Goal: Navigation & Orientation: Find specific page/section

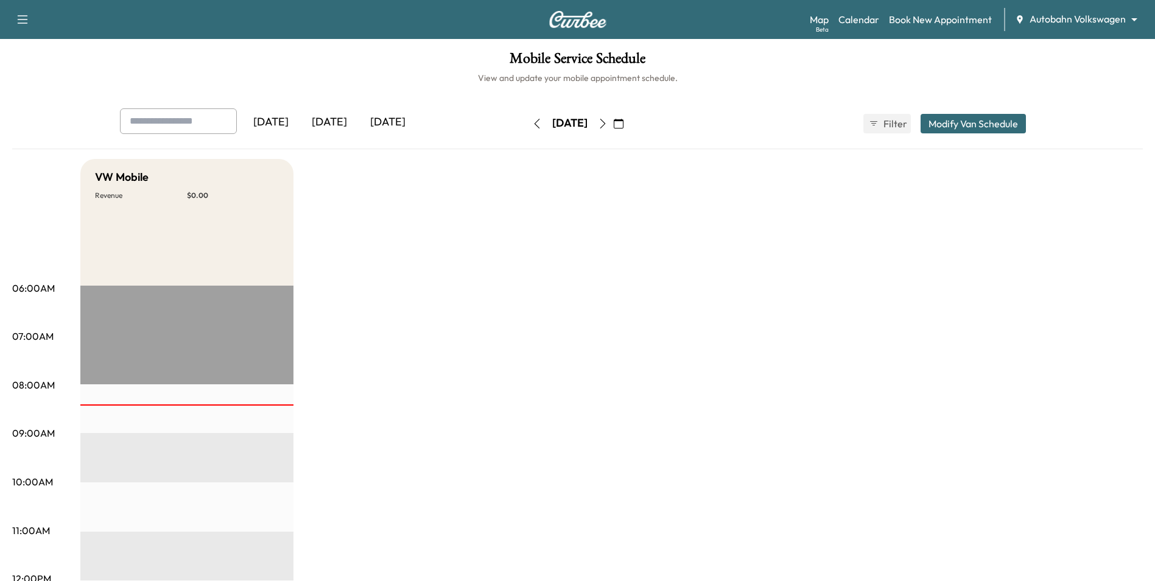
click at [1102, 10] on div "Map Beta Calendar Book New Appointment Autobahn Volkswagen ******** ​" at bounding box center [977, 19] width 335 height 23
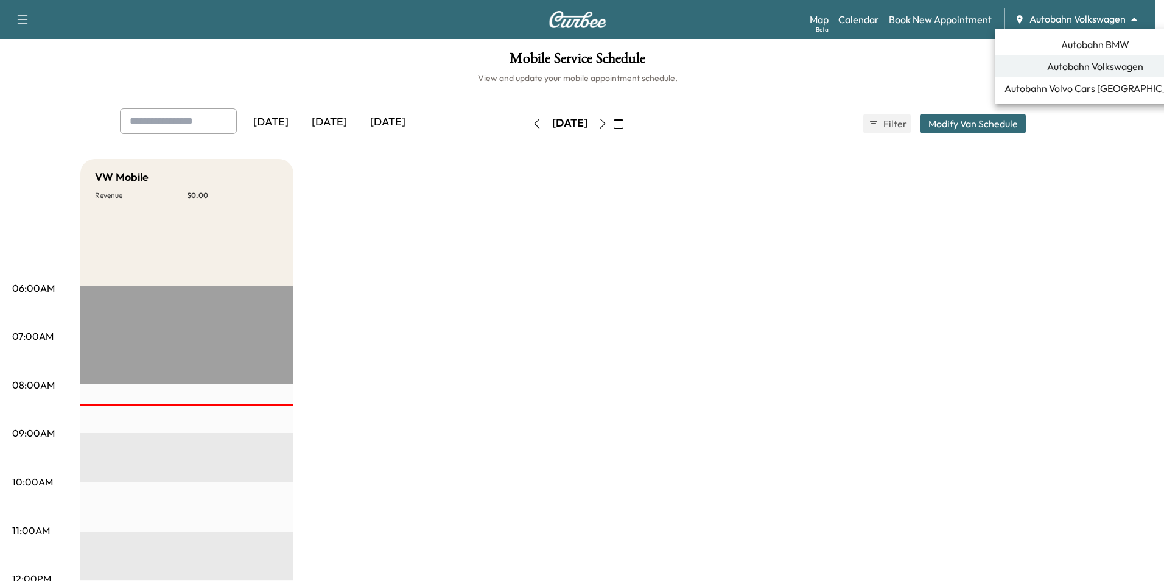
click at [1104, 24] on body "Support Log Out Map Beta Calendar Book New Appointment Autobahn Volkswagen ****…" at bounding box center [582, 290] width 1164 height 581
click at [1093, 40] on span "Autobahn BMW" at bounding box center [1095, 44] width 68 height 15
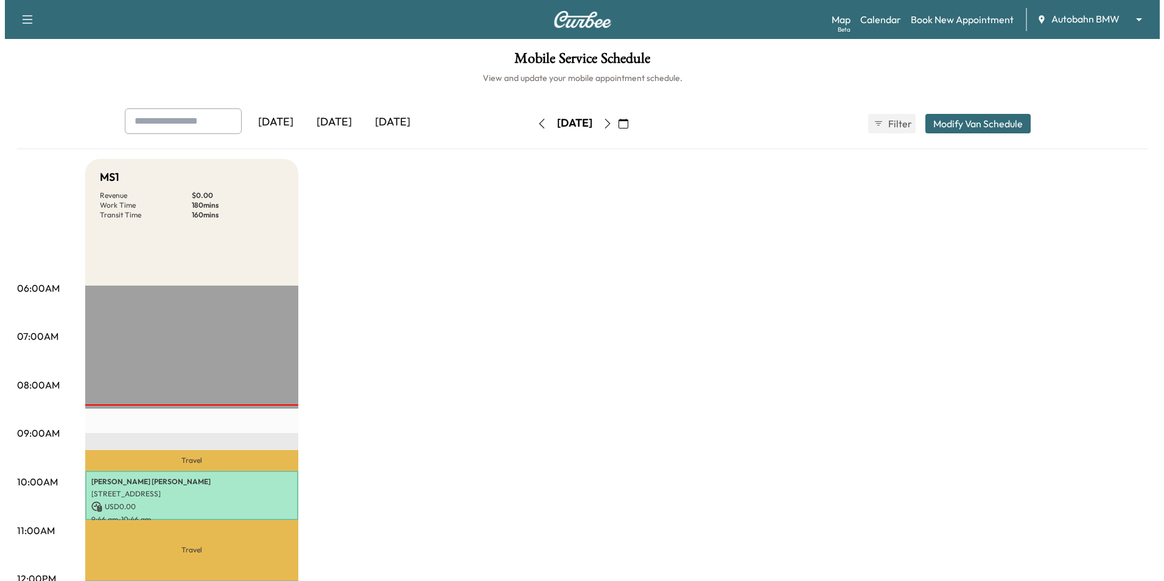
scroll to position [304, 0]
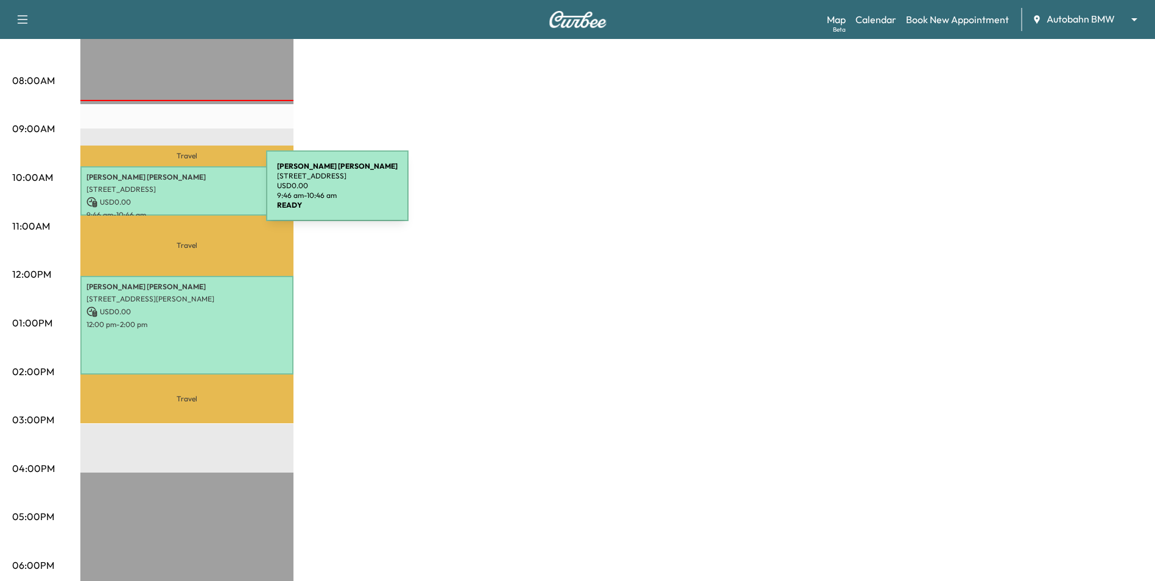
click at [175, 193] on div "[PERSON_NAME] [STREET_ADDRESS] USD 0.00 9:46 am - 10:46 am" at bounding box center [186, 190] width 213 height 49
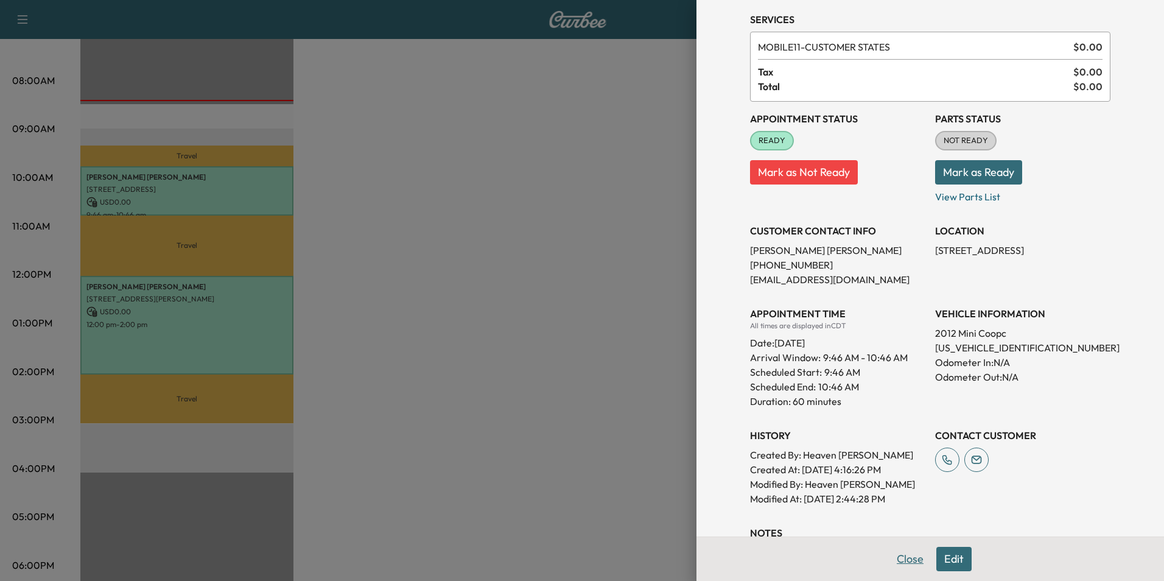
scroll to position [61, 0]
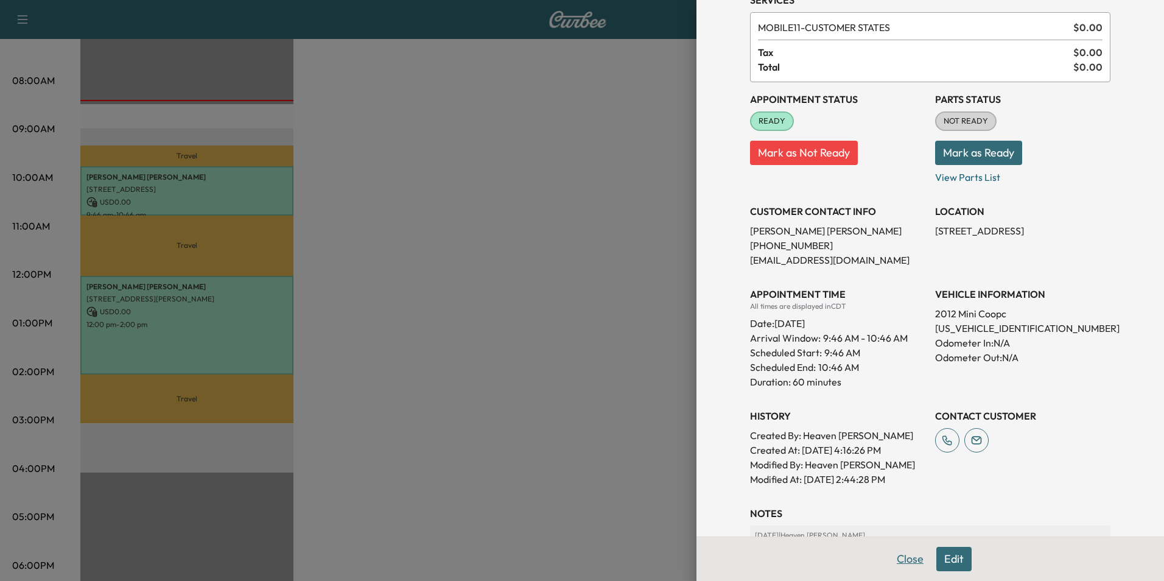
click at [914, 563] on button "Close" at bounding box center [910, 559] width 43 height 24
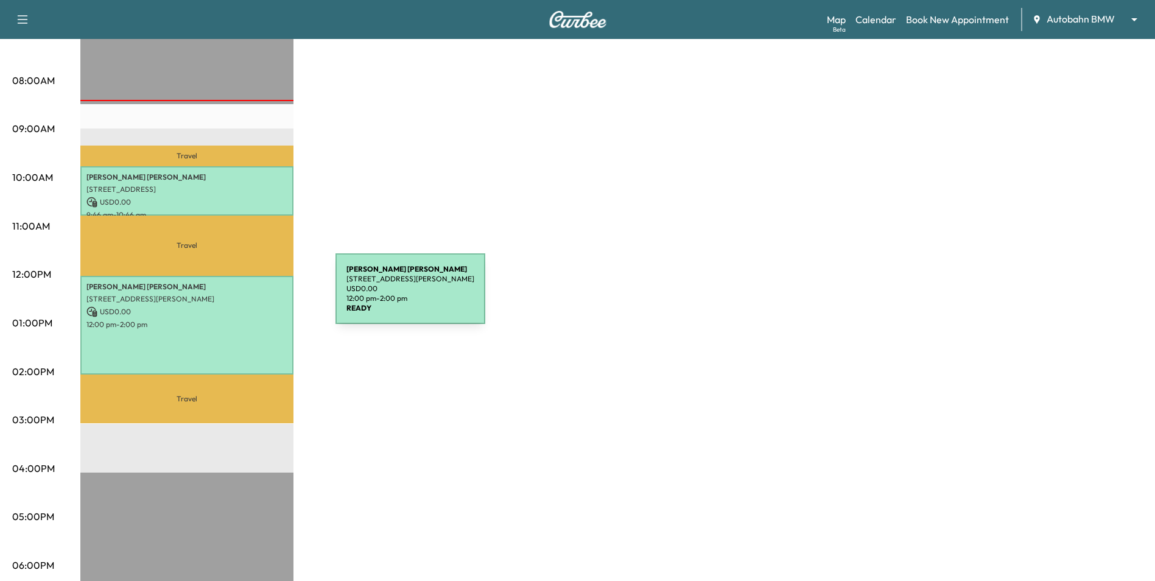
click at [244, 296] on p "[STREET_ADDRESS][PERSON_NAME]" at bounding box center [186, 299] width 201 height 10
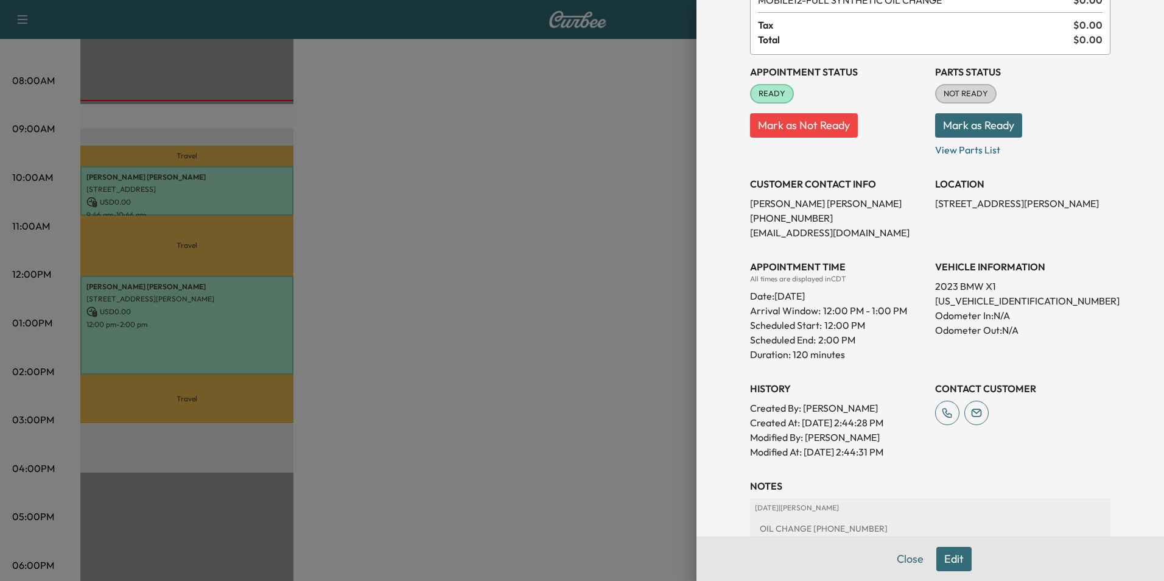
scroll to position [0, 0]
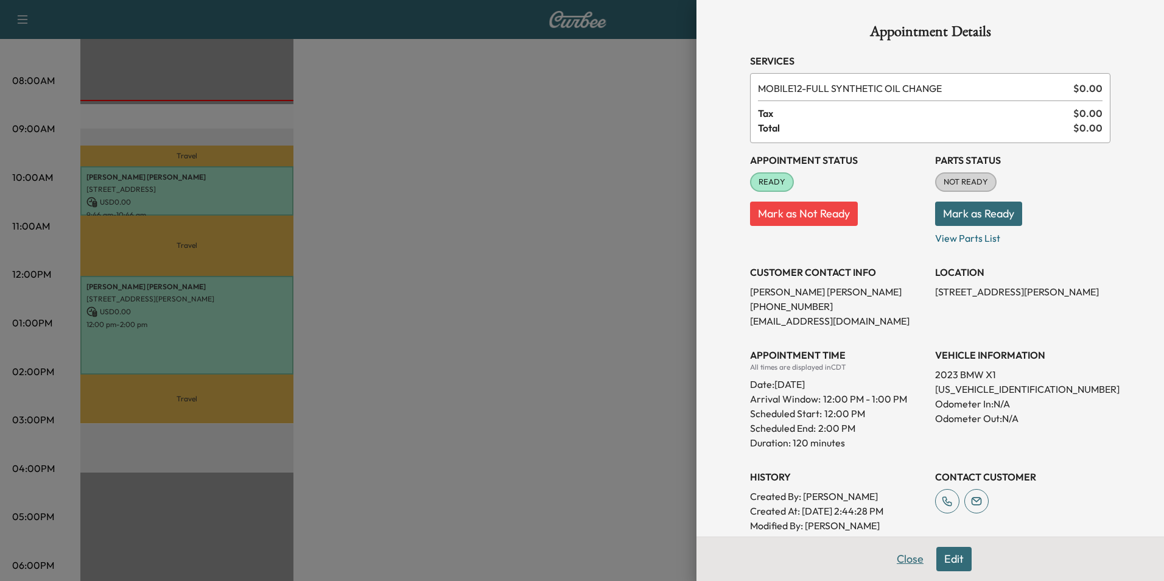
click at [905, 564] on button "Close" at bounding box center [910, 559] width 43 height 24
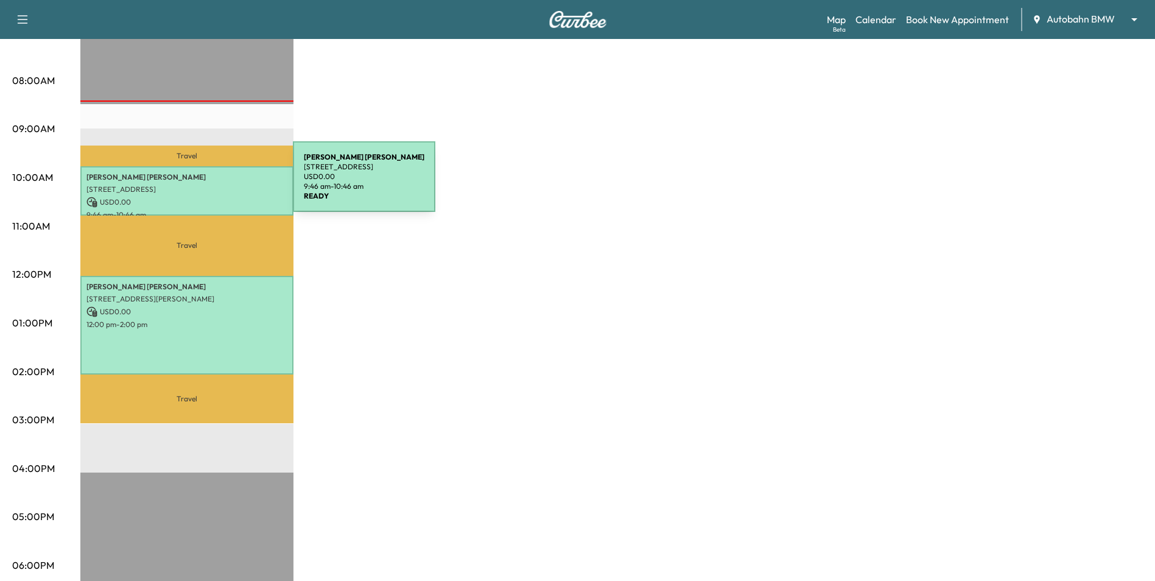
click at [201, 184] on p "[STREET_ADDRESS]" at bounding box center [186, 189] width 201 height 10
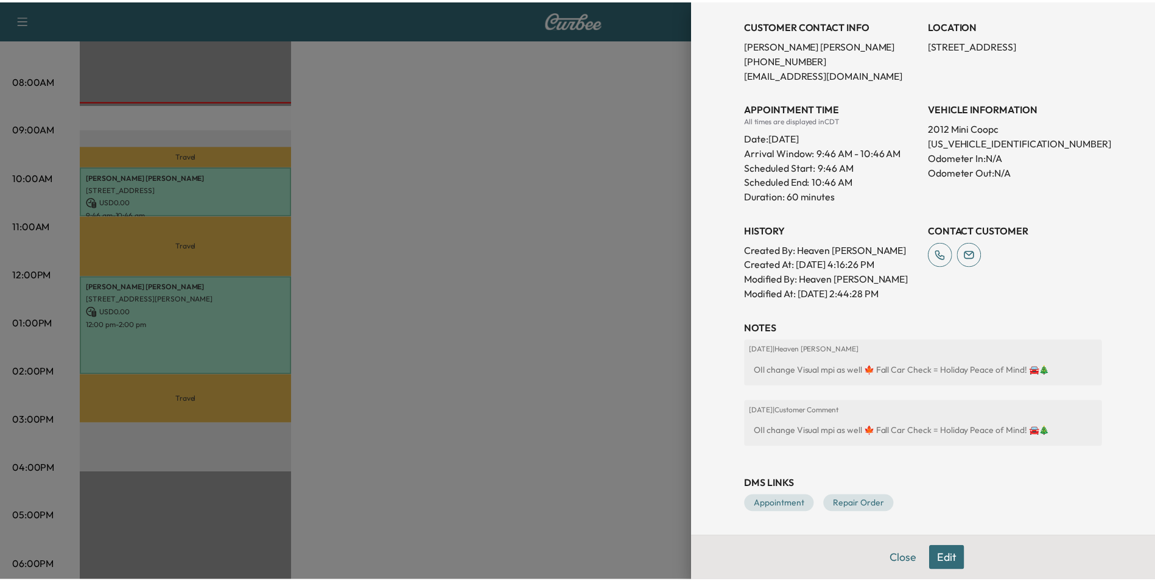
scroll to position [247, 0]
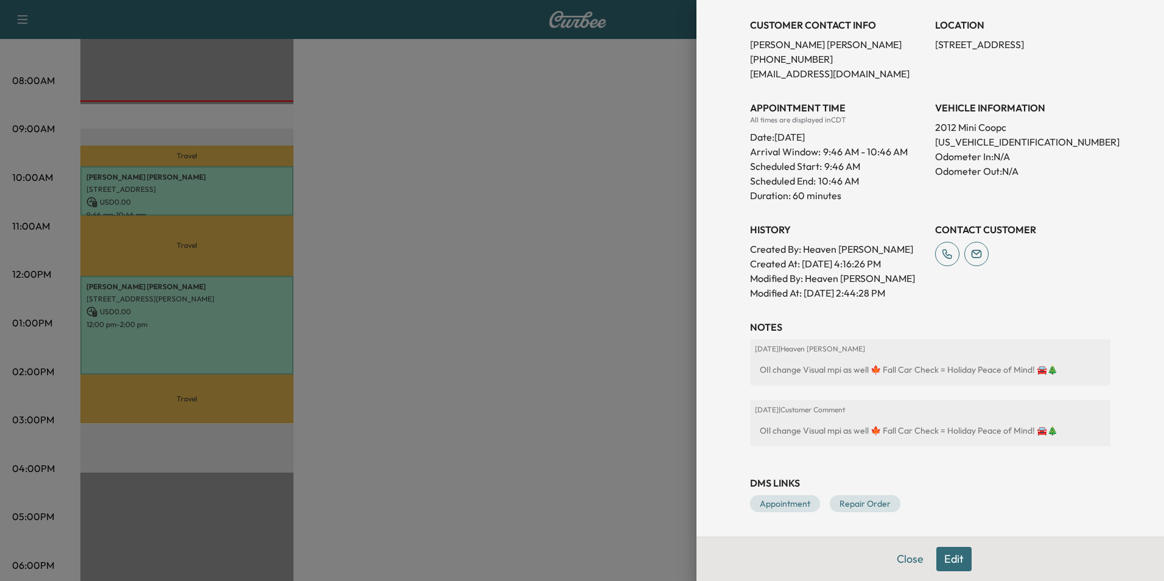
click at [898, 558] on button "Close" at bounding box center [910, 559] width 43 height 24
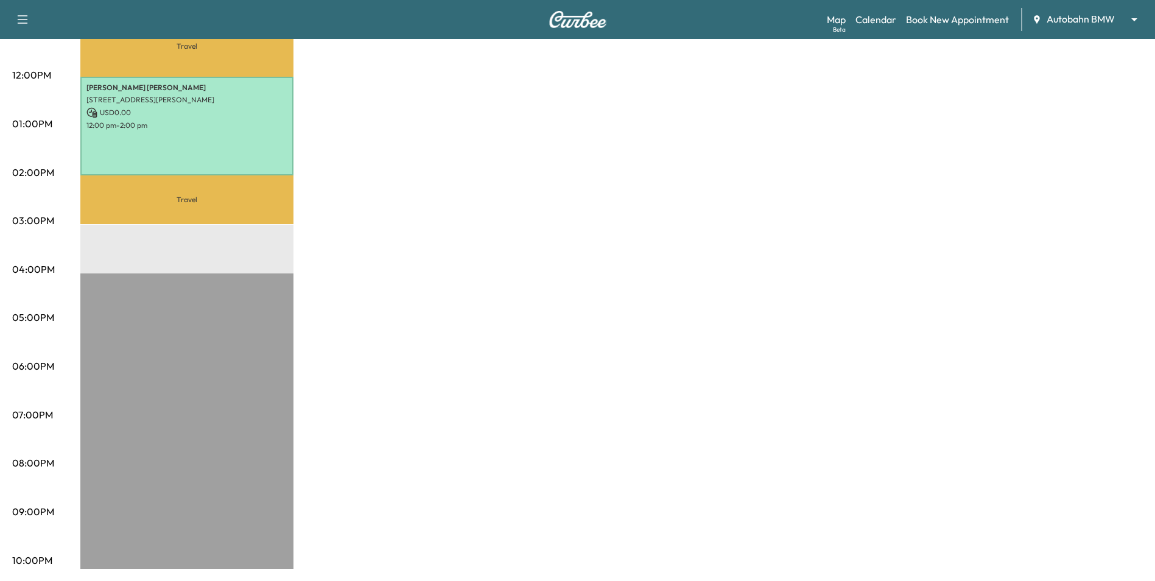
scroll to position [0, 0]
